Goal: Task Accomplishment & Management: Use online tool/utility

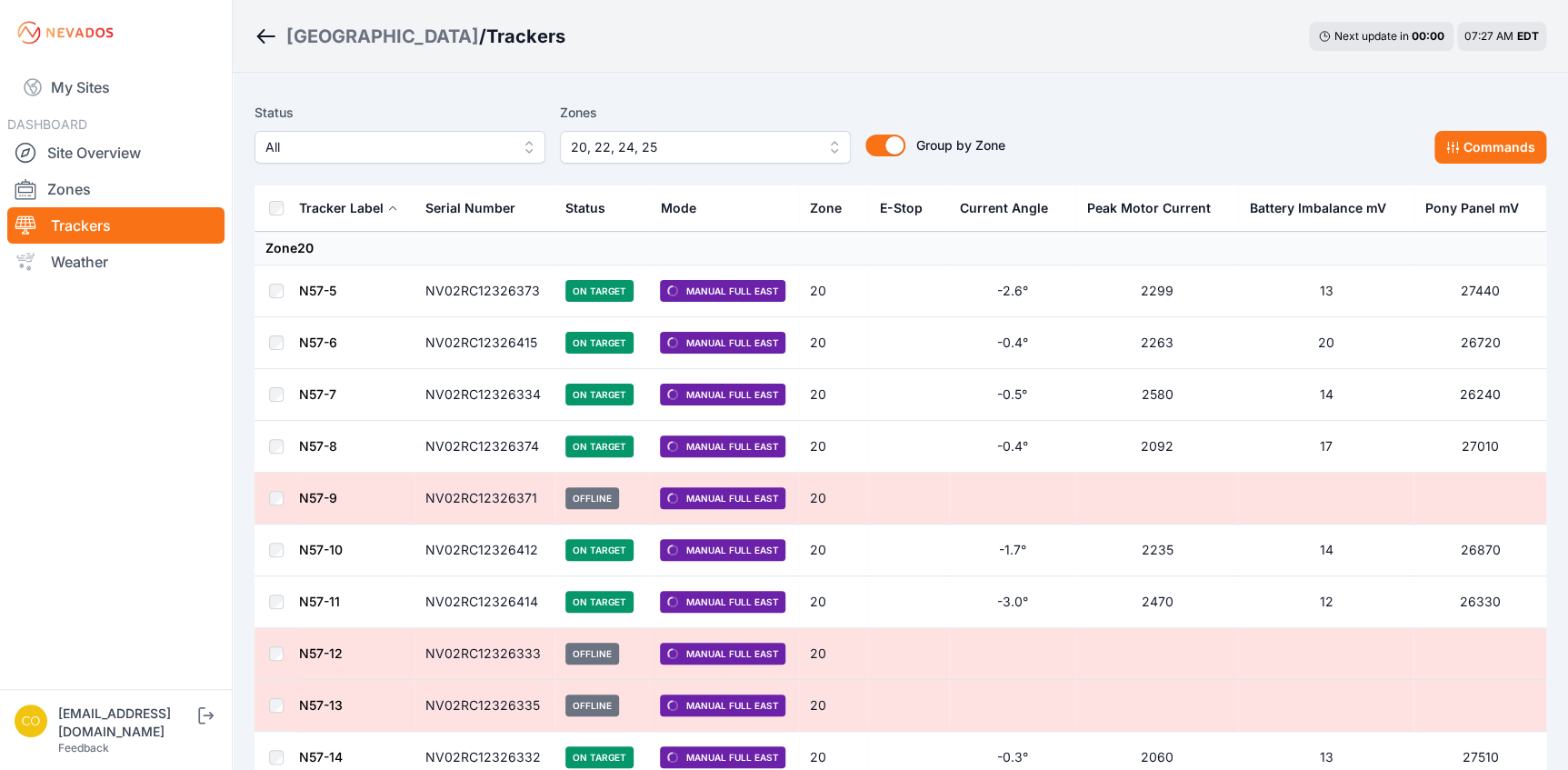
click at [58, 34] on img at bounding box center [65, 33] width 101 height 29
click at [68, 89] on link "My Sites" at bounding box center [116, 86] width 218 height 44
click at [84, 84] on link "My Sites" at bounding box center [116, 86] width 218 height 44
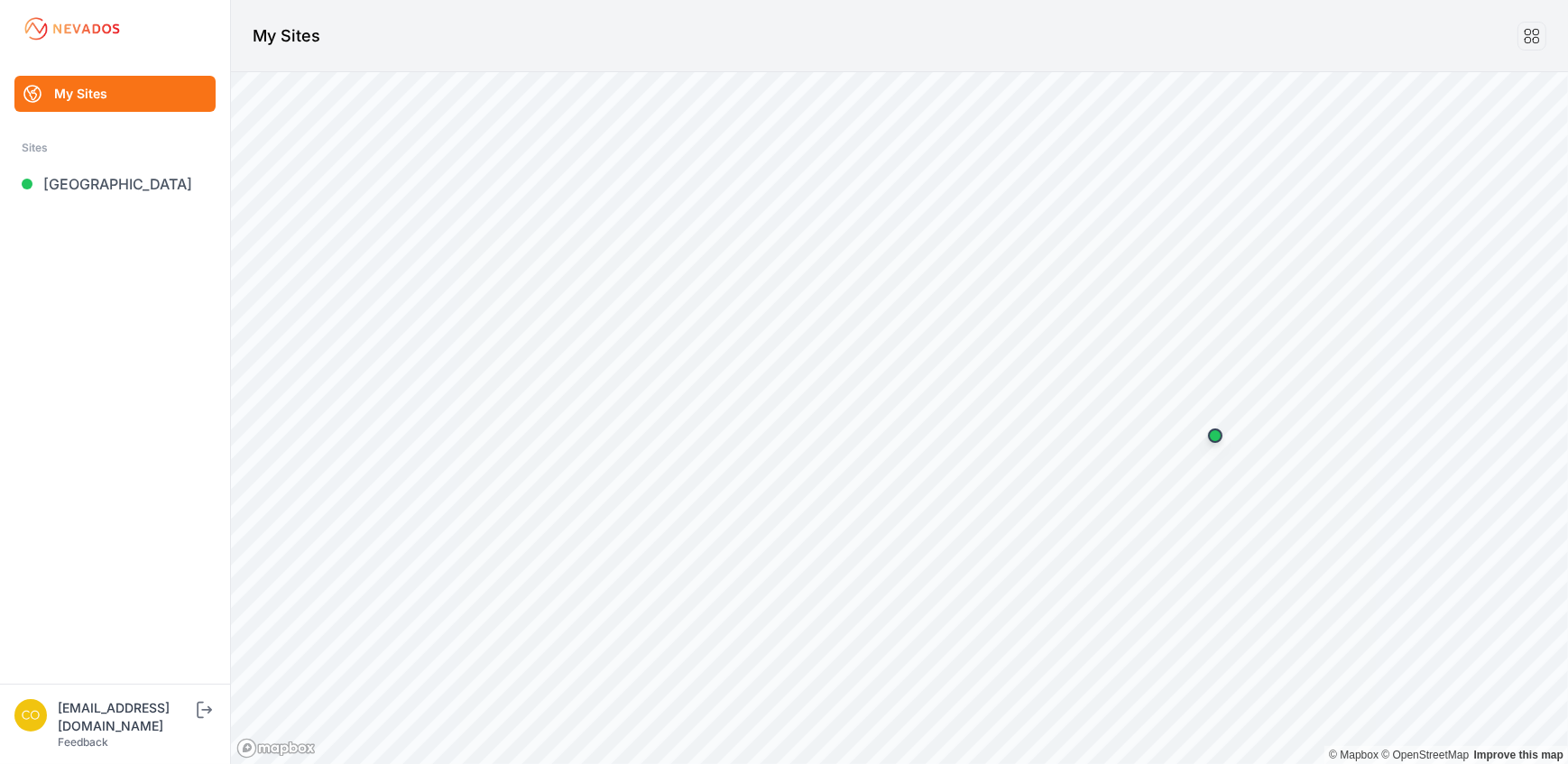
click at [118, 86] on link "My Sites" at bounding box center [115, 93] width 201 height 36
click at [216, 721] on icon "submit" at bounding box center [204, 709] width 22 height 21
click at [114, 179] on link "Blue Elk II" at bounding box center [115, 184] width 201 height 36
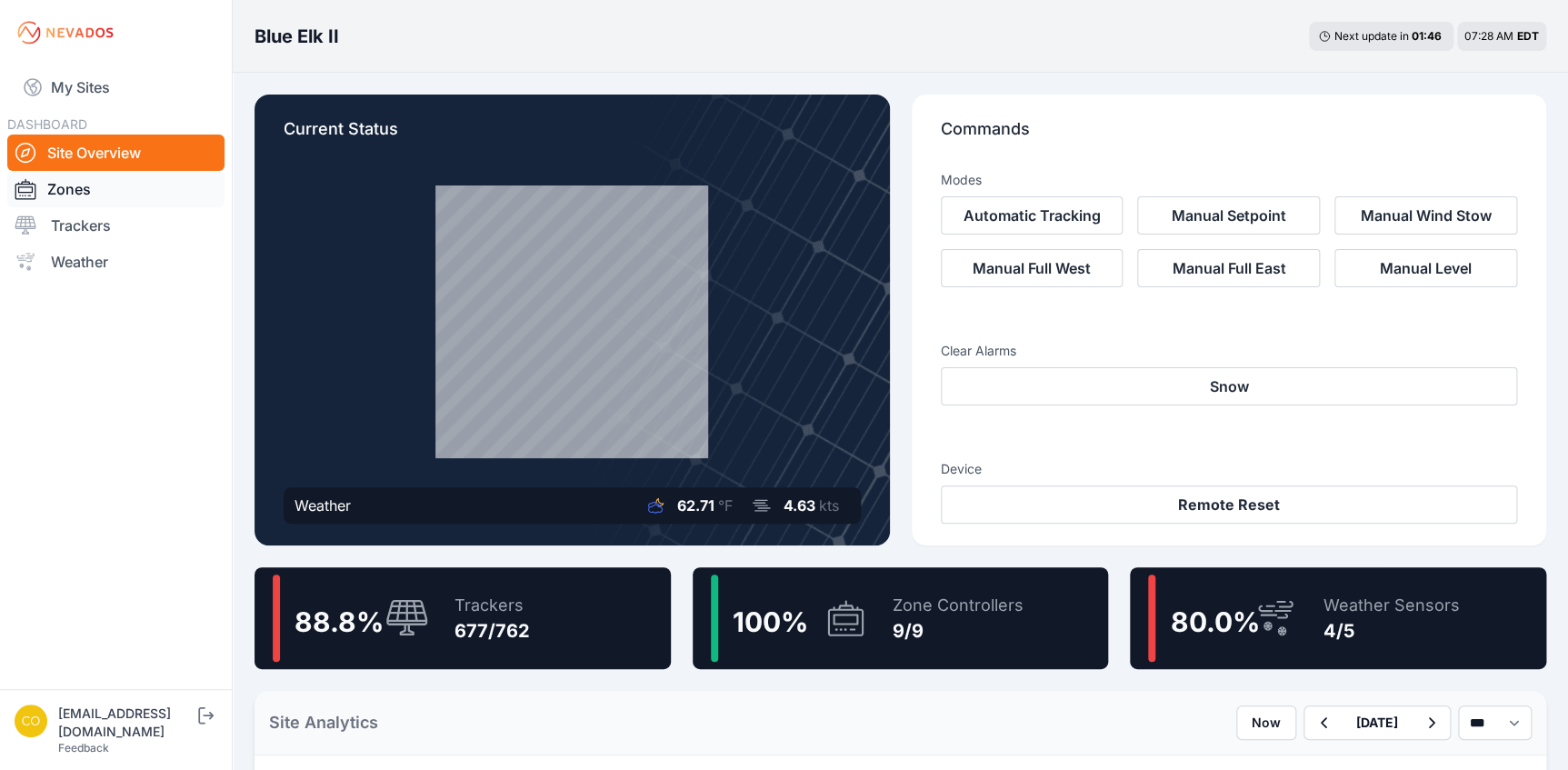
click at [67, 194] on link "Zones" at bounding box center [116, 189] width 218 height 36
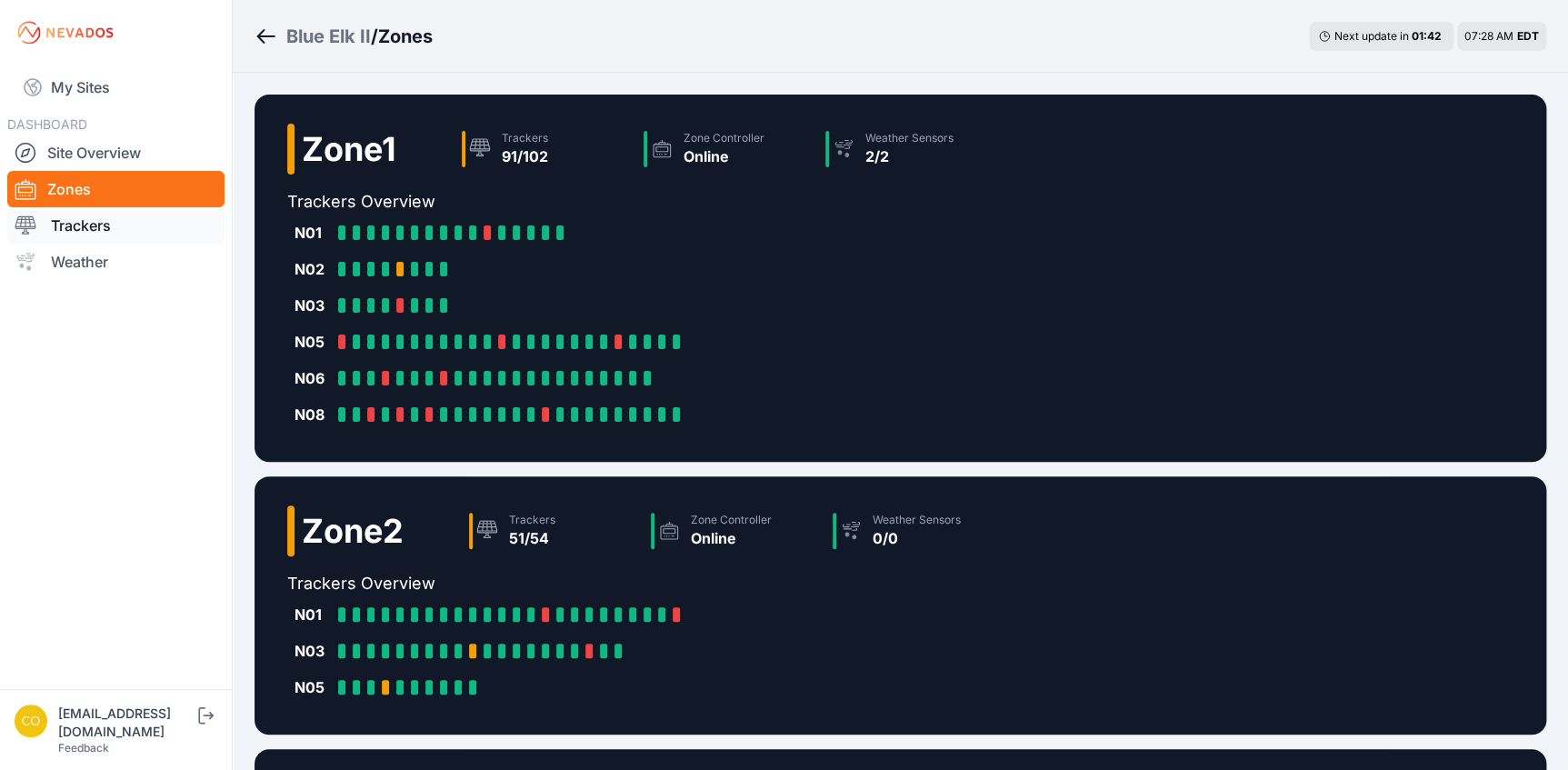
click at [111, 229] on link "Trackers" at bounding box center [116, 225] width 218 height 36
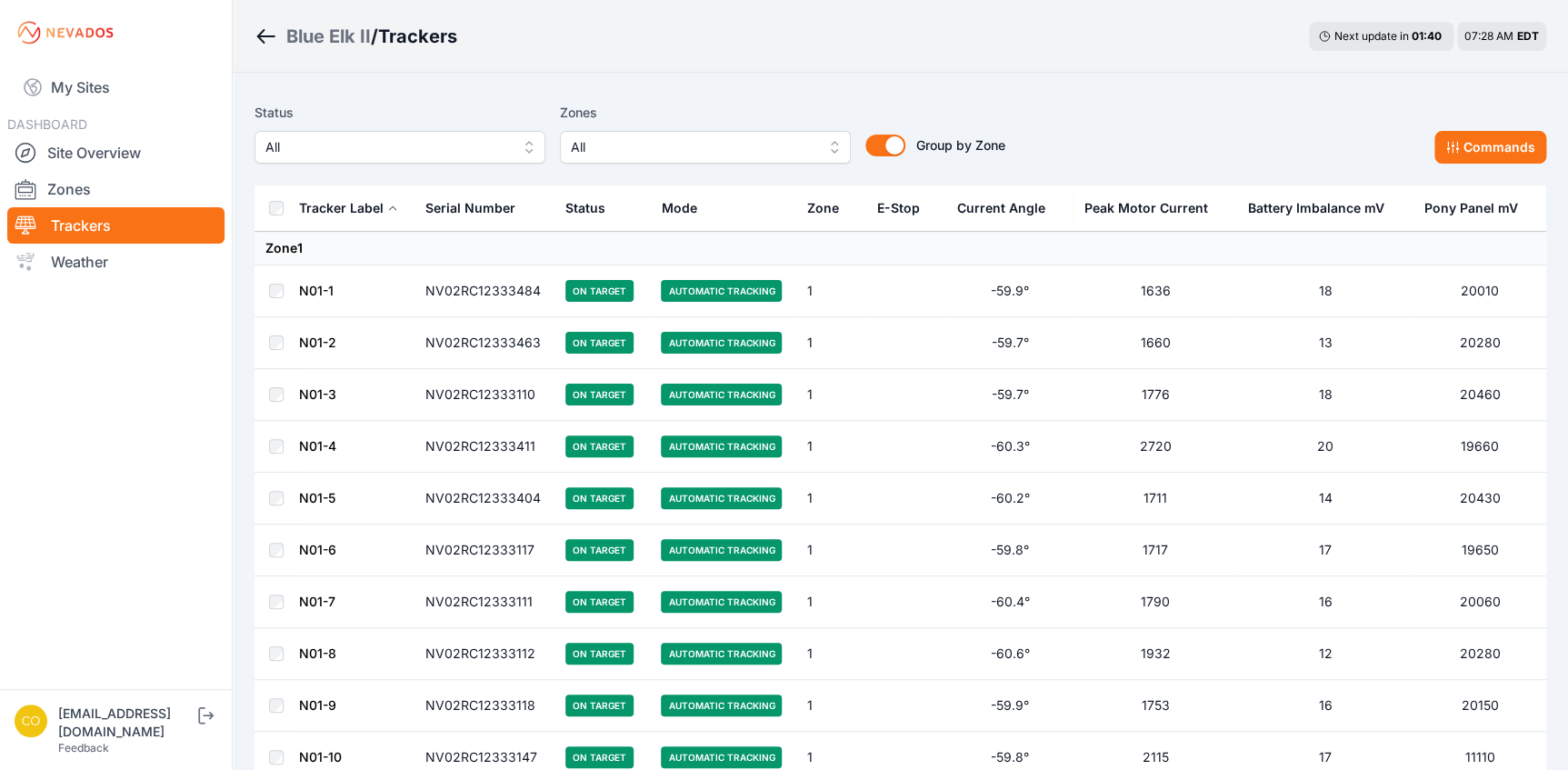
click at [837, 151] on button "All" at bounding box center [705, 147] width 291 height 33
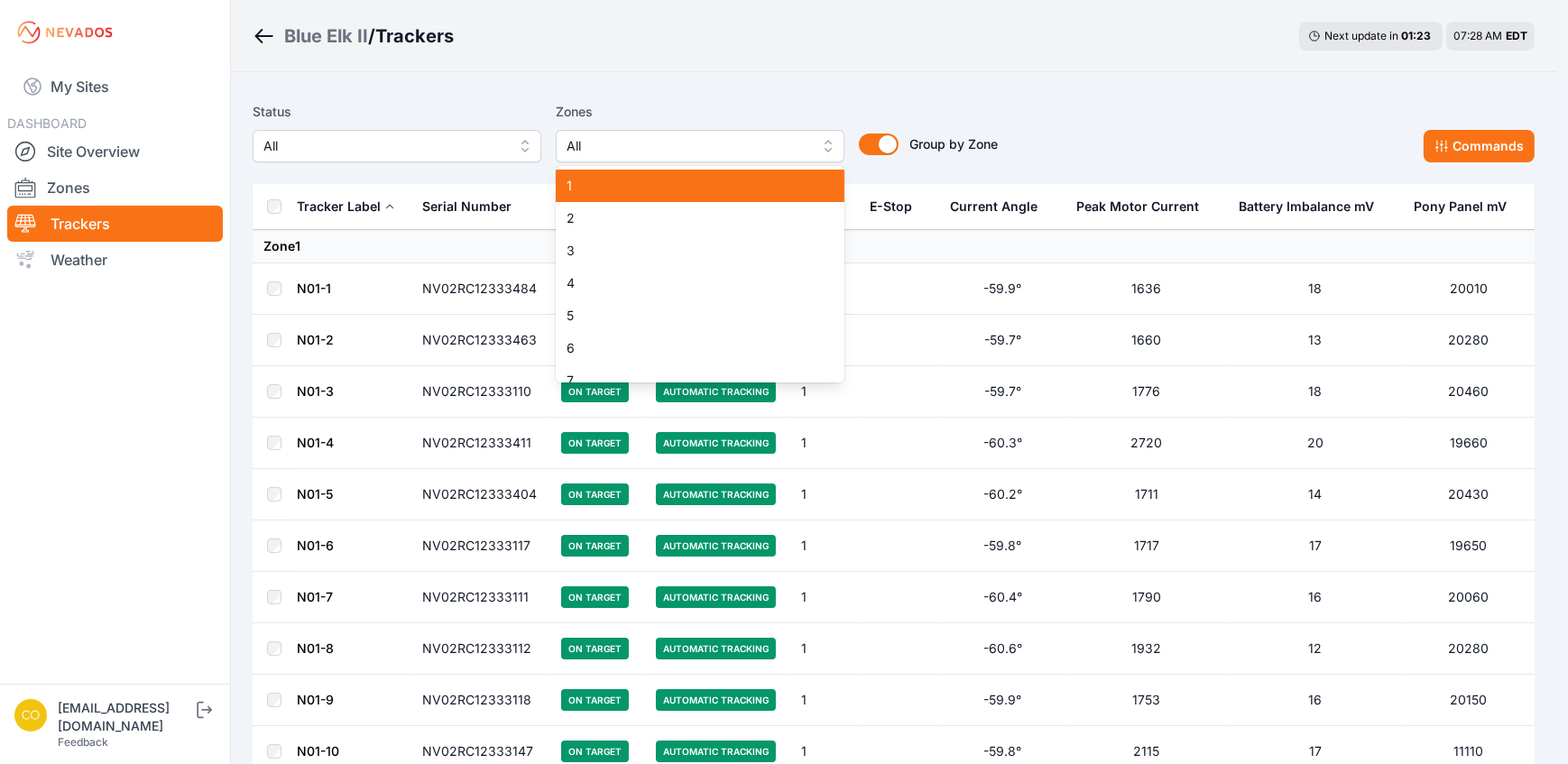
click at [603, 182] on span "1" at bounding box center [689, 186] width 245 height 18
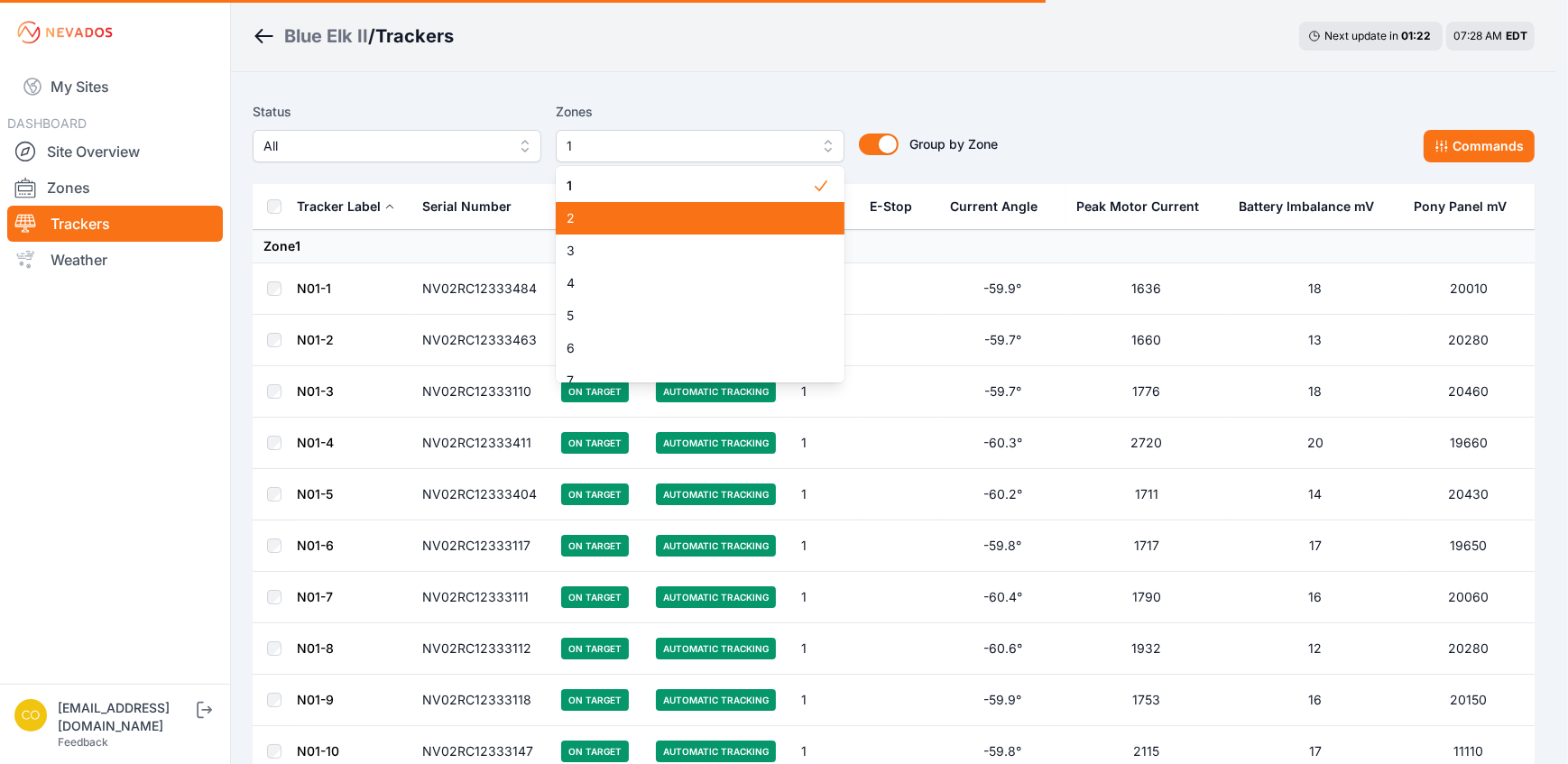
click at [607, 222] on span "2" at bounding box center [689, 219] width 245 height 18
click at [1173, 113] on div "Status All Zones 1, 2 1 2 3 4 5 6 7 8 9 Group by Zone Group by Zone Commands" at bounding box center [893, 131] width 1282 height 61
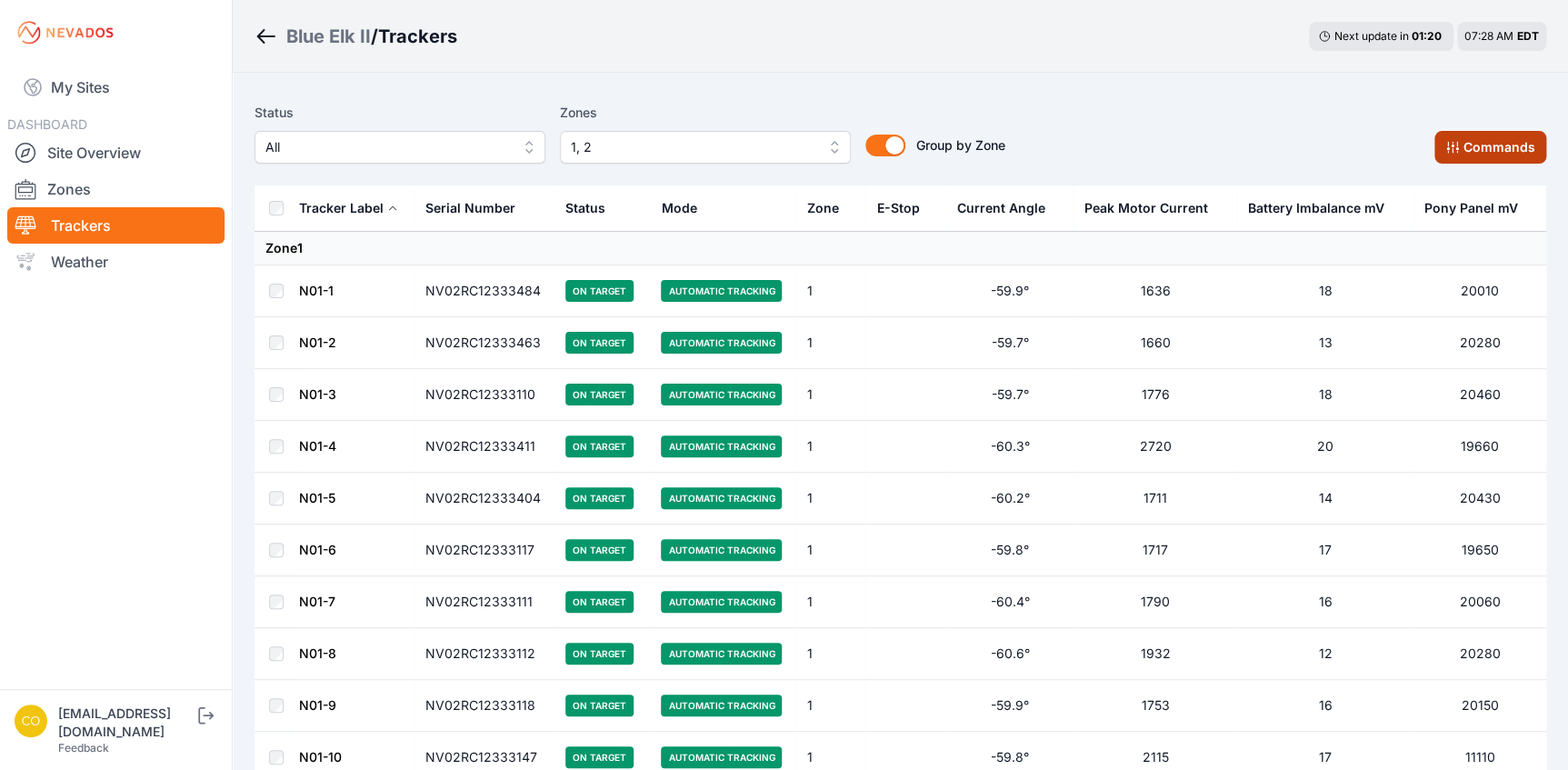
click at [1482, 148] on button "Commands" at bounding box center [1490, 147] width 112 height 33
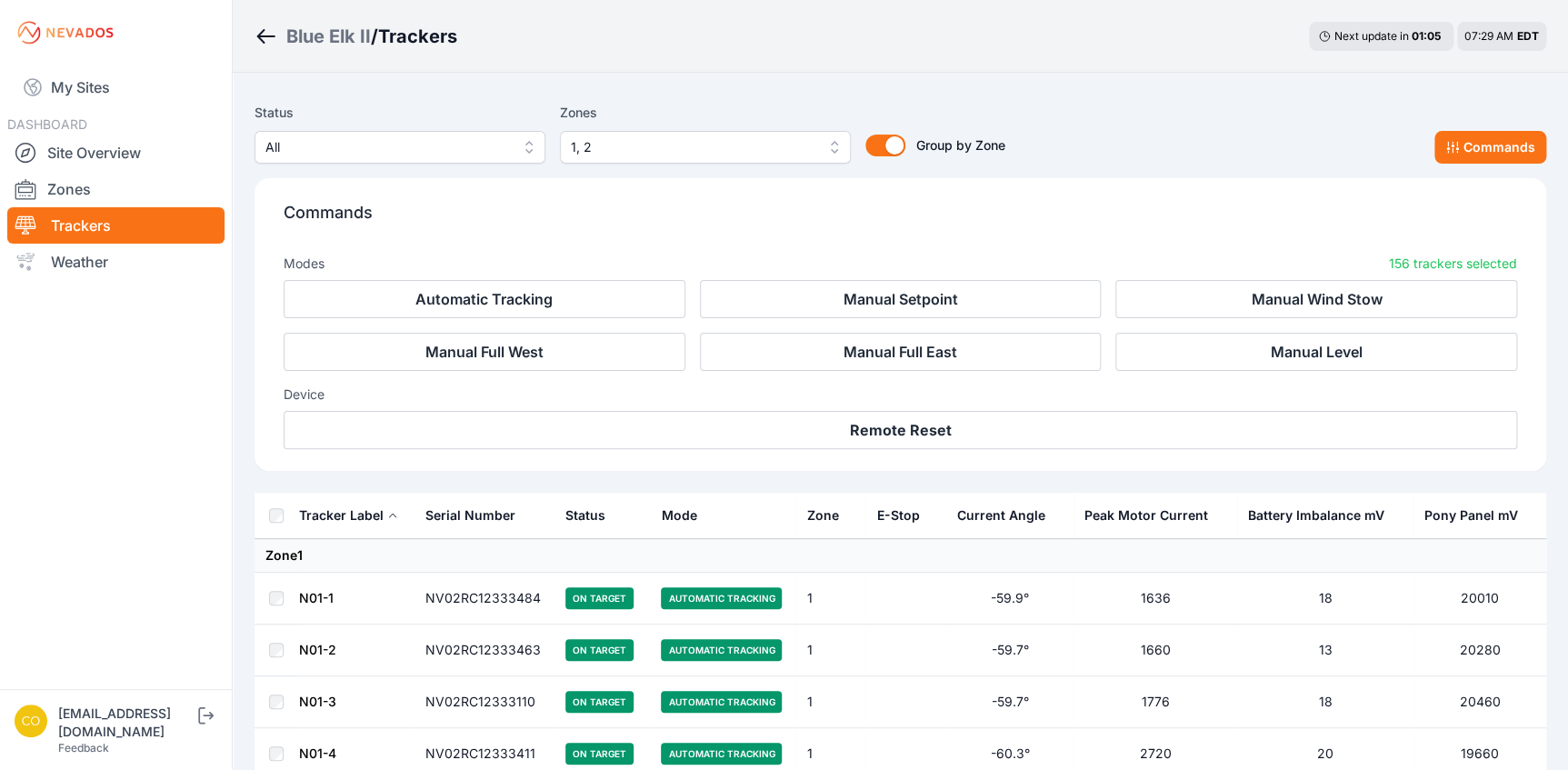
drag, startPoint x: 1246, startPoint y: 357, endPoint x: 1256, endPoint y: 372, distance: 18.0
click at [1256, 372] on div "Modes 156 trackers selected Automatic Tracking Manual Setpoint Manual Wind Stow…" at bounding box center [900, 344] width 1233 height 209
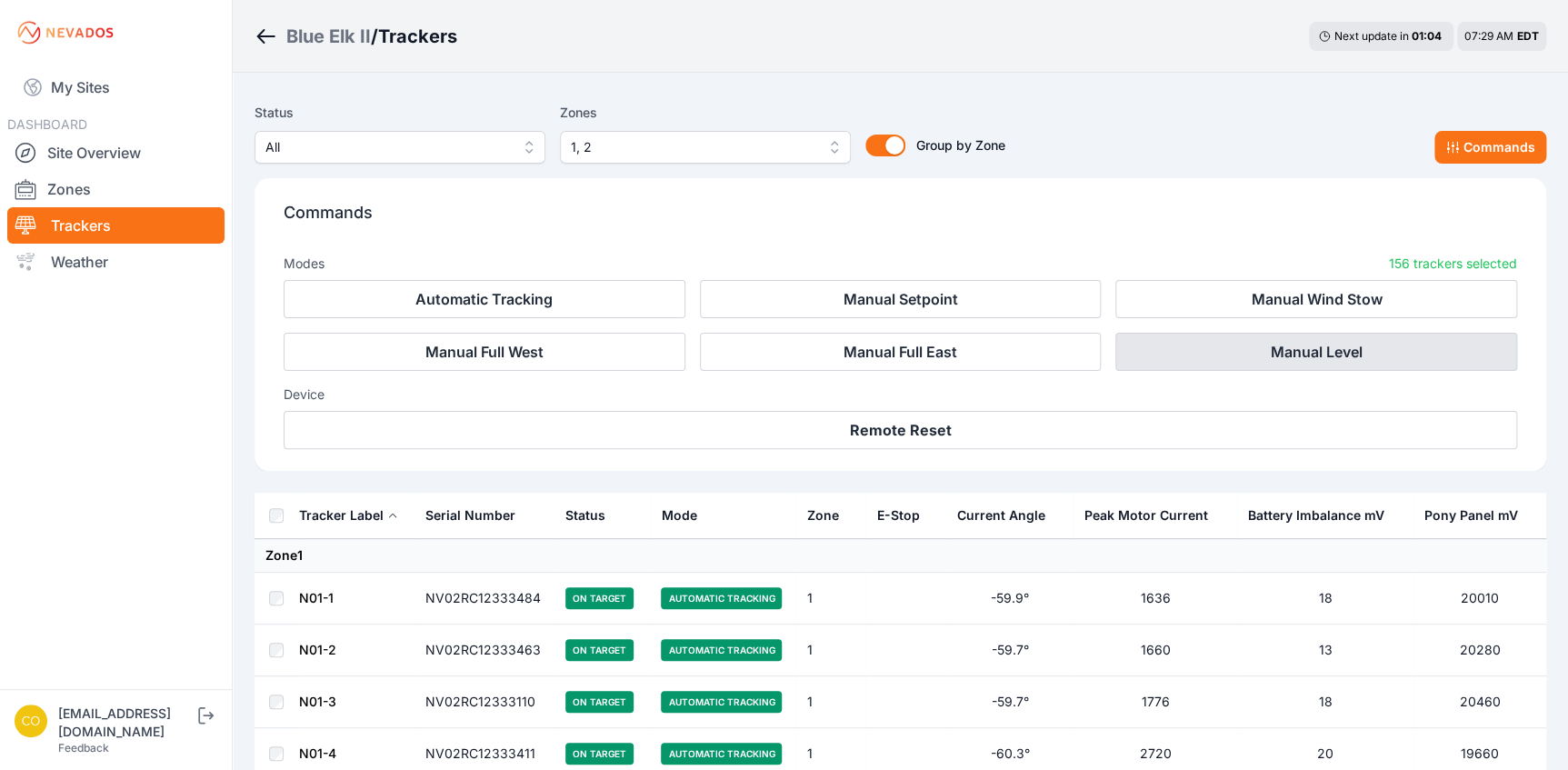
click at [1269, 360] on button "Manual Level" at bounding box center [1316, 352] width 402 height 38
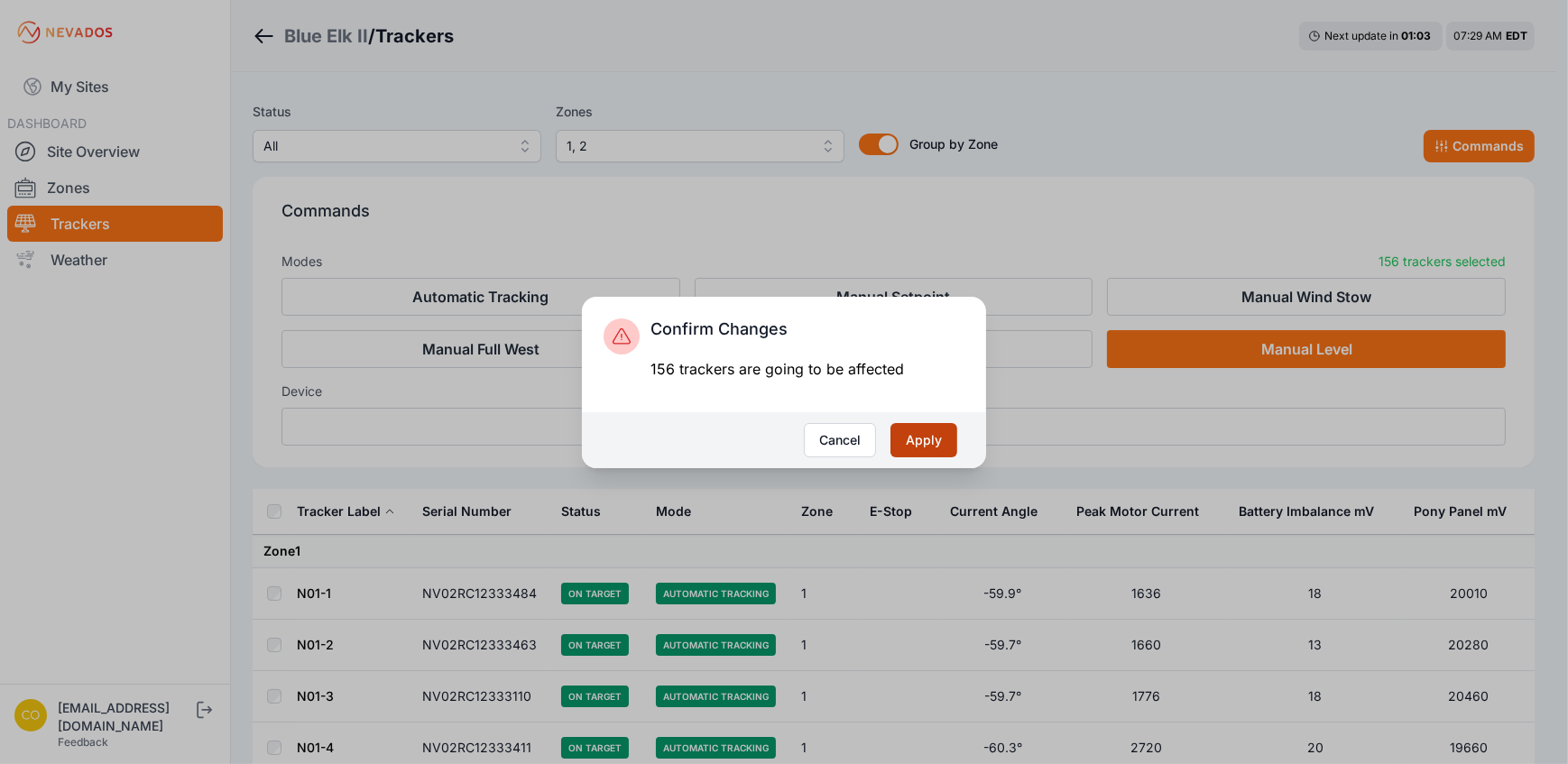
click at [928, 444] on button "Apply" at bounding box center [924, 439] width 66 height 34
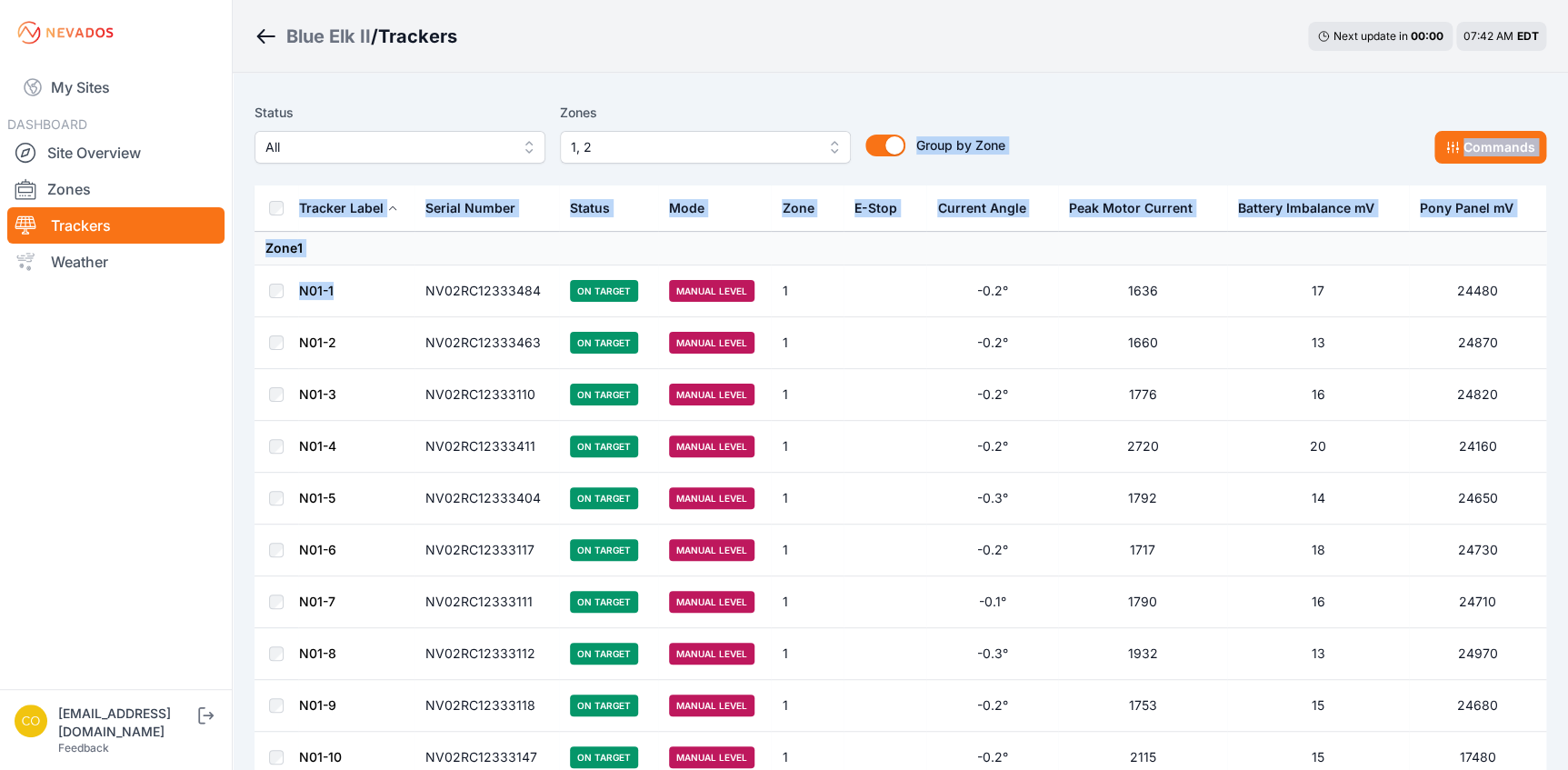
drag, startPoint x: 532, startPoint y: 202, endPoint x: 944, endPoint y: 97, distance: 425.2
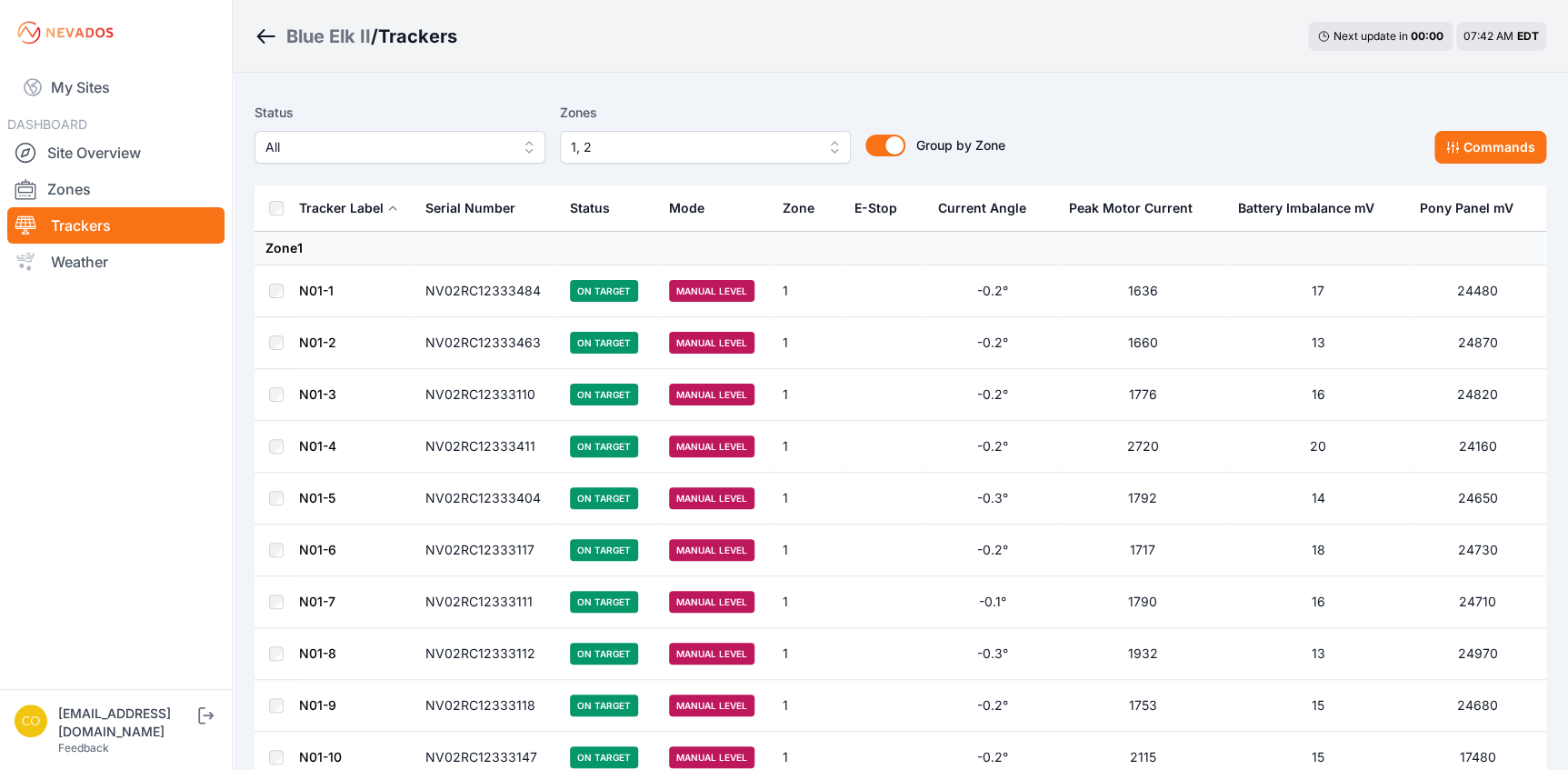
click at [124, 520] on nav "My Sites DASHBOARD Site Overview Zones Trackers Weather" at bounding box center [115, 369] width 232 height 609
